Goal: Information Seeking & Learning: Learn about a topic

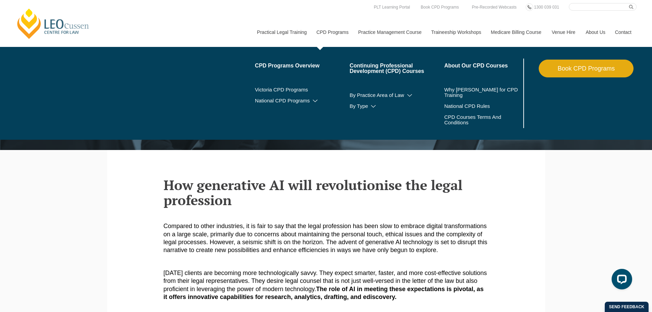
click at [320, 34] on link "CPD Programs" at bounding box center [332, 31] width 42 height 29
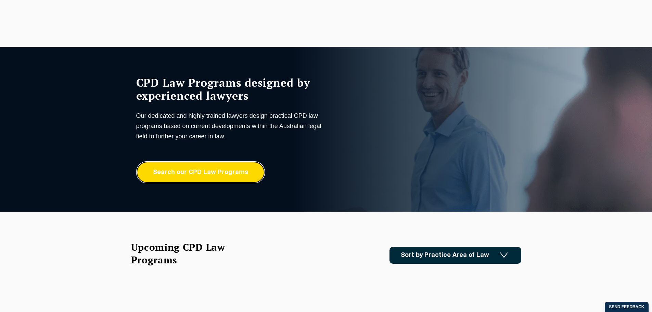
click at [174, 174] on link "Search our CPD Law Programs" at bounding box center [200, 172] width 129 height 22
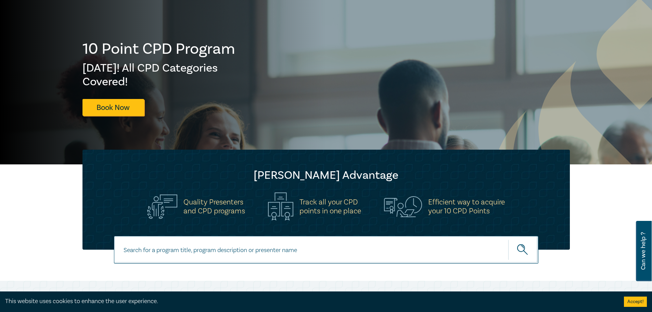
scroll to position [205, 0]
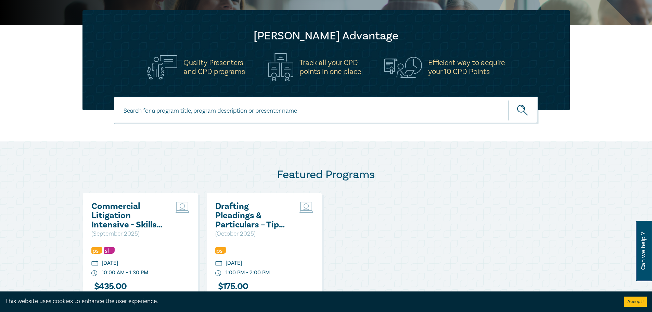
click at [154, 100] on input at bounding box center [326, 110] width 424 height 28
type input "AI"
click at [523, 113] on icon "submit" at bounding box center [523, 111] width 12 height 12
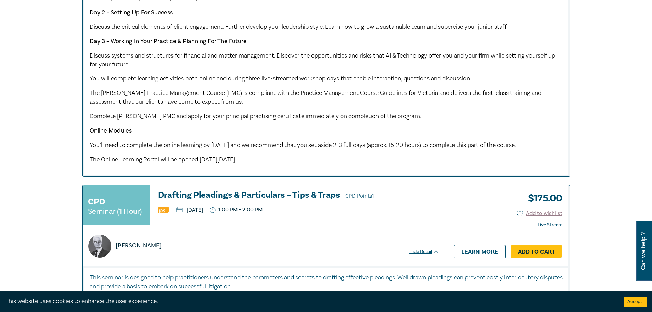
scroll to position [752, 0]
